Goal: Task Accomplishment & Management: Use online tool/utility

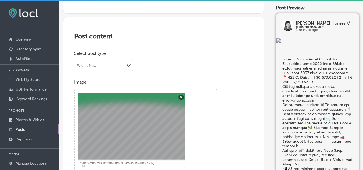
scroll to position [107, 0]
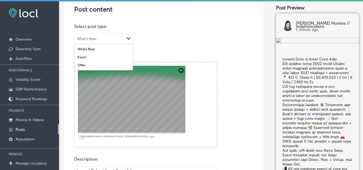
click at [100, 38] on div "What's New" at bounding box center [99, 38] width 50 height 5
click at [95, 49] on label "What's New" at bounding box center [86, 49] width 17 height 4
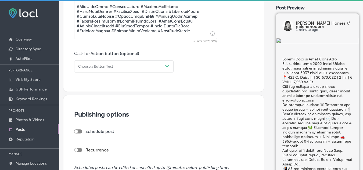
scroll to position [349, 0]
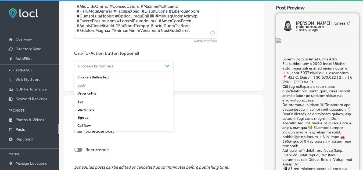
click at [112, 67] on div "Choose a Button Text" at bounding box center [95, 66] width 35 height 4
click at [87, 125] on div "Call Now" at bounding box center [123, 126] width 99 height 8
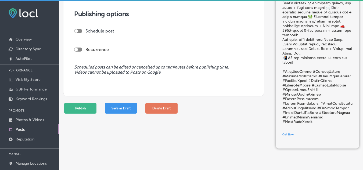
scroll to position [450, 0]
click at [79, 107] on button "Publish" at bounding box center [80, 108] width 32 height 11
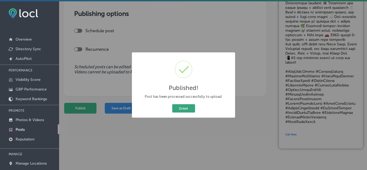
click at [185, 109] on button "Great" at bounding box center [183, 108] width 23 height 8
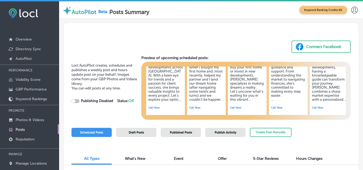
checkbox input "true"
